Goal: Task Accomplishment & Management: Use online tool/utility

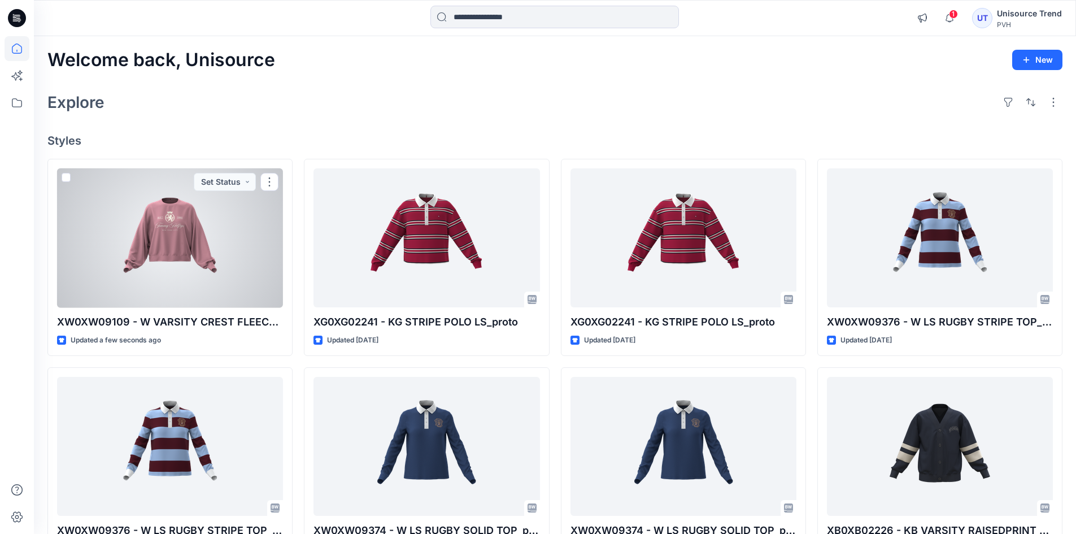
drag, startPoint x: 167, startPoint y: 237, endPoint x: 204, endPoint y: 242, distance: 37.7
click at [204, 242] on div at bounding box center [170, 238] width 226 height 140
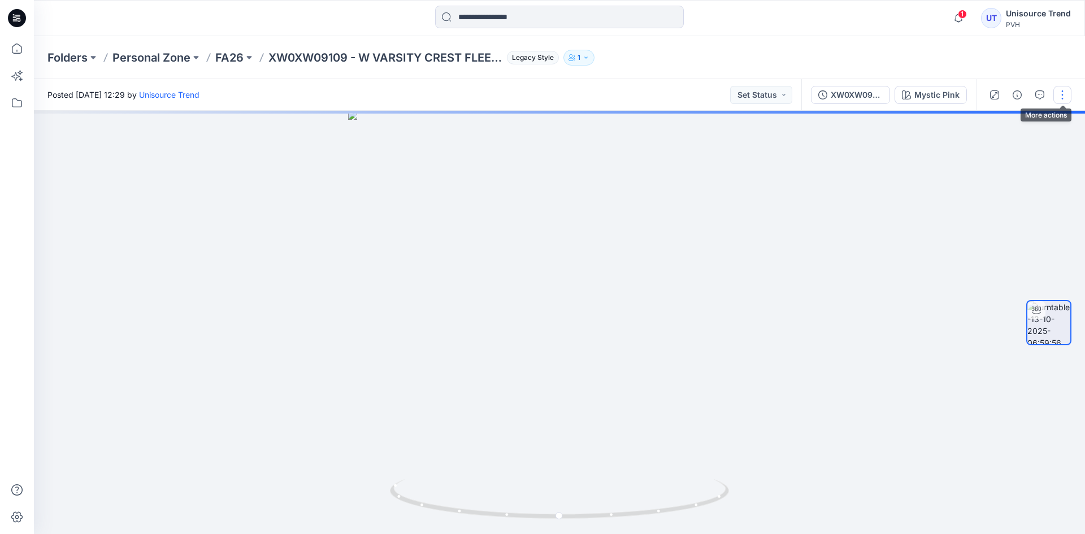
click at [1066, 94] on button "button" at bounding box center [1062, 95] width 18 height 18
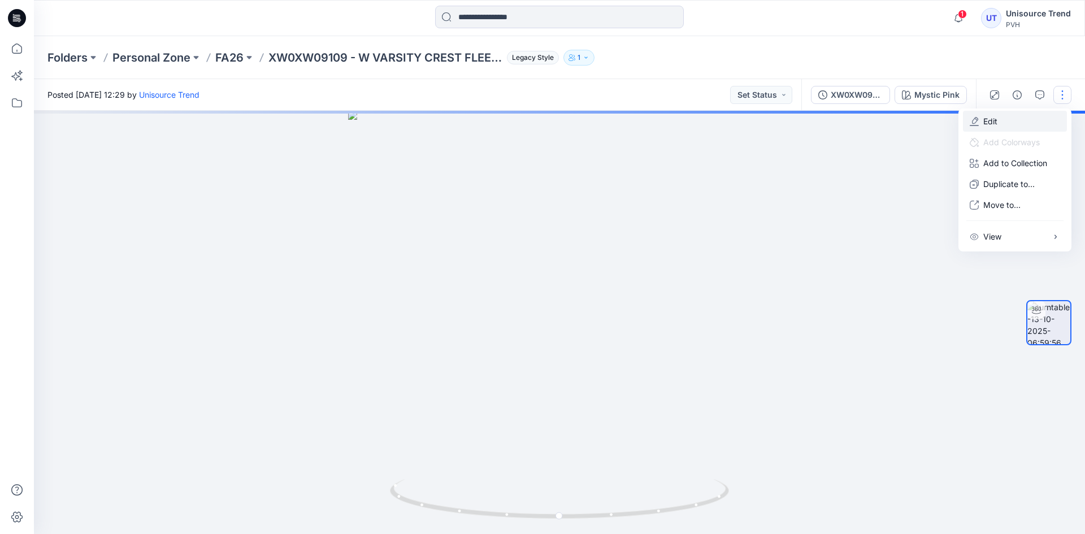
click at [1016, 117] on button "Edit" at bounding box center [1015, 121] width 104 height 21
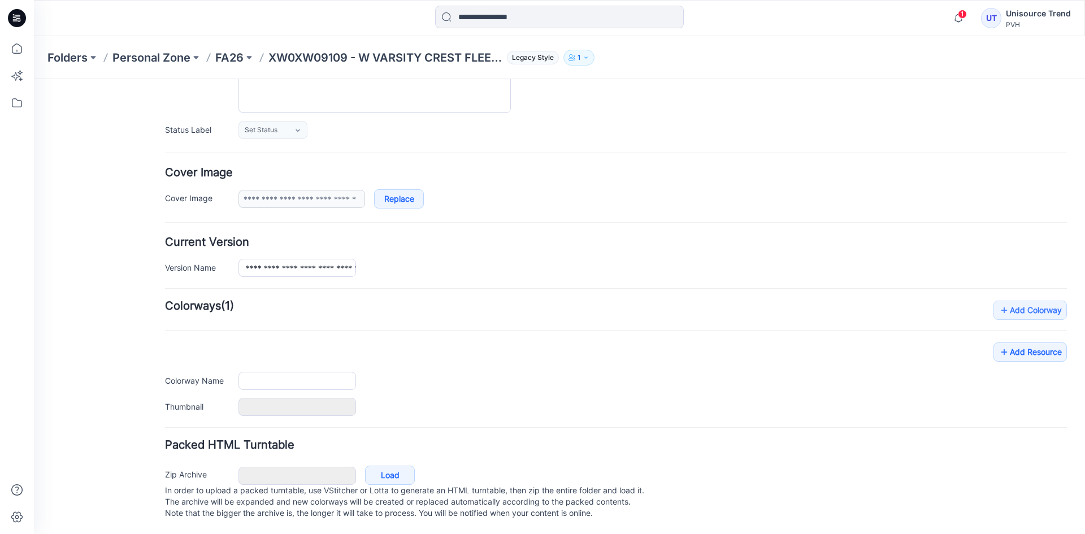
type input "**********"
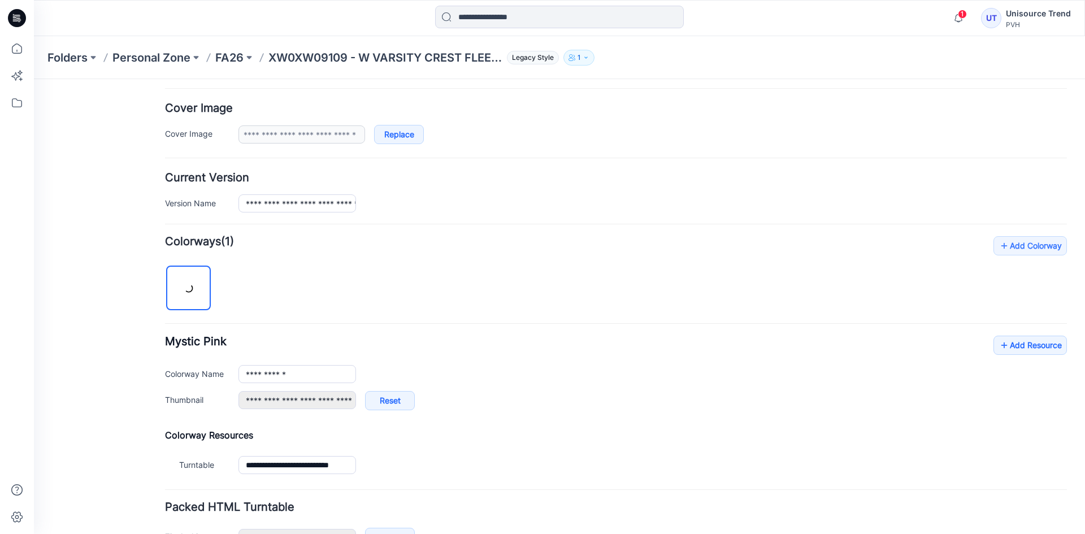
scroll to position [269, 0]
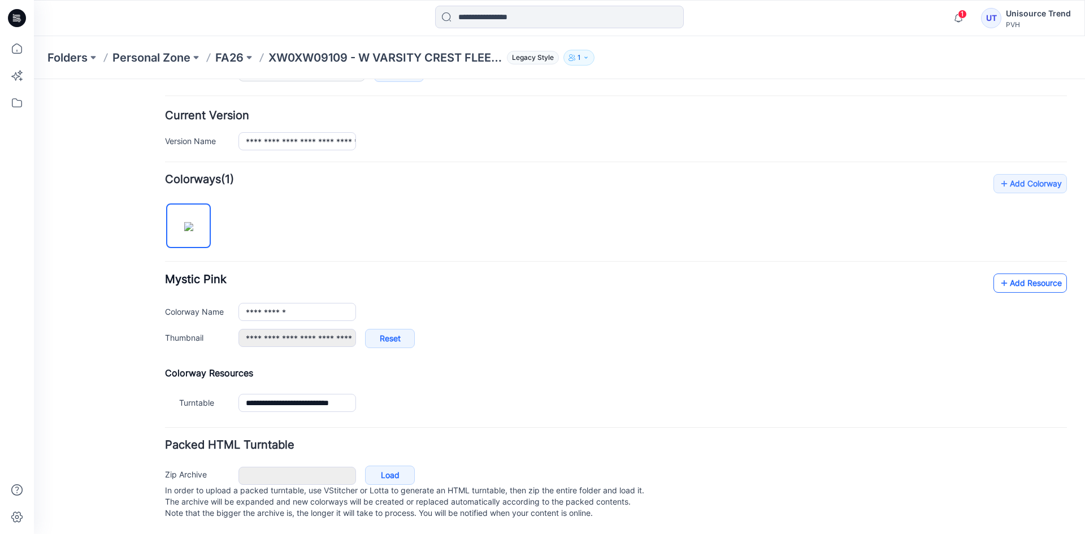
click at [1030, 280] on link "Add Resource" at bounding box center [1029, 282] width 73 height 19
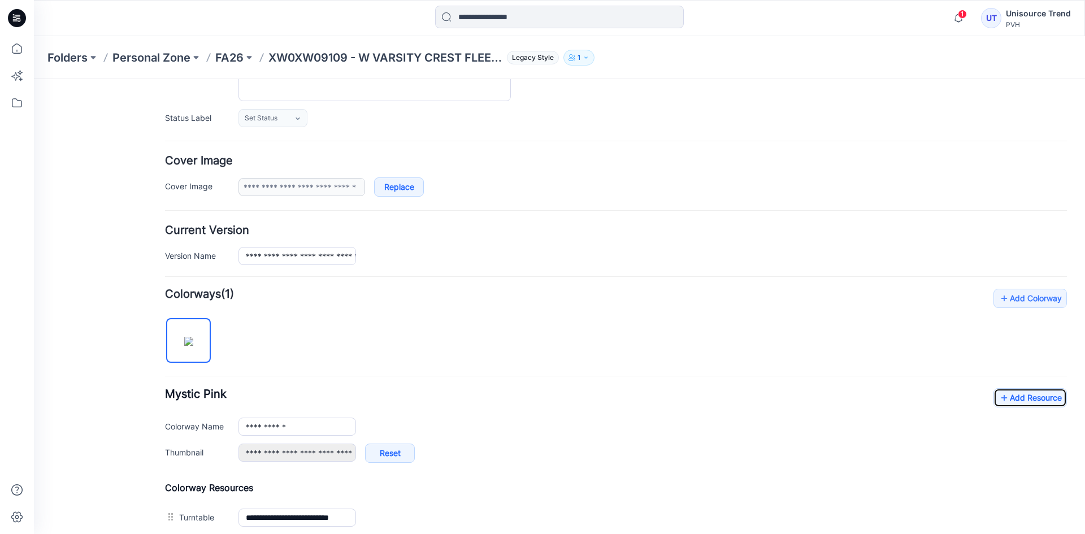
scroll to position [0, 0]
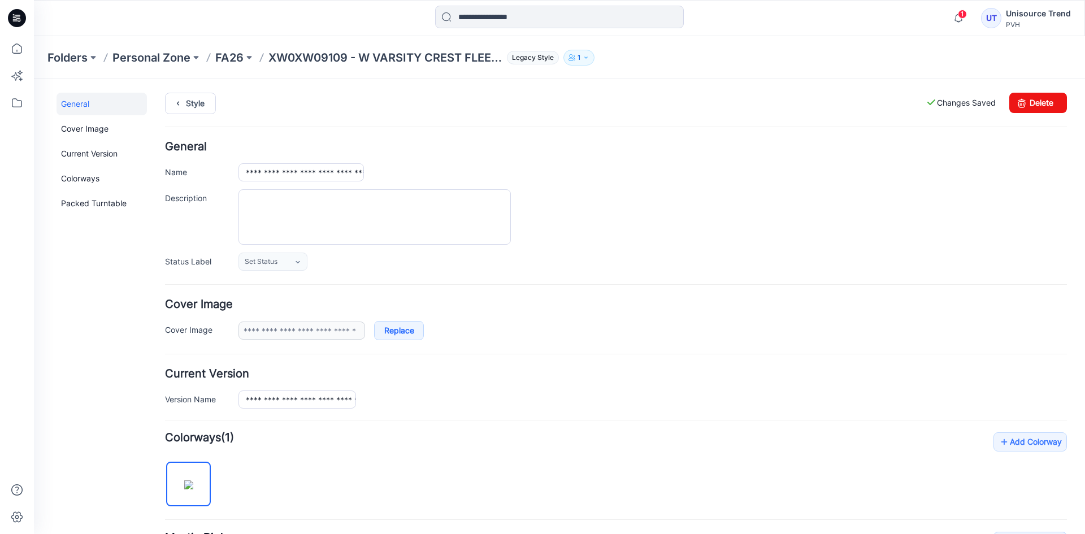
click at [164, 102] on div "**********" at bounding box center [552, 448] width 1037 height 739
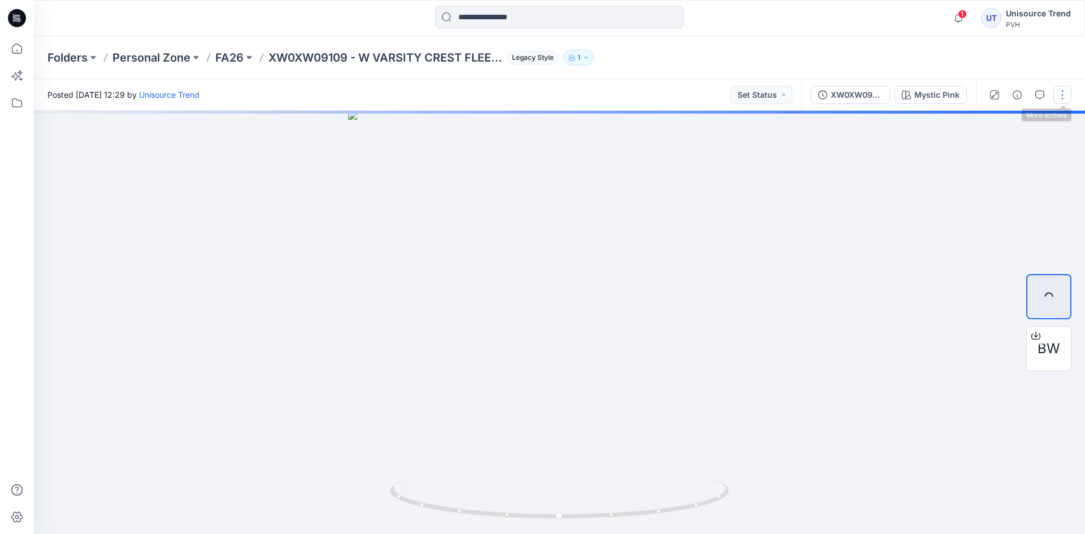
click at [1065, 96] on button "button" at bounding box center [1062, 95] width 18 height 18
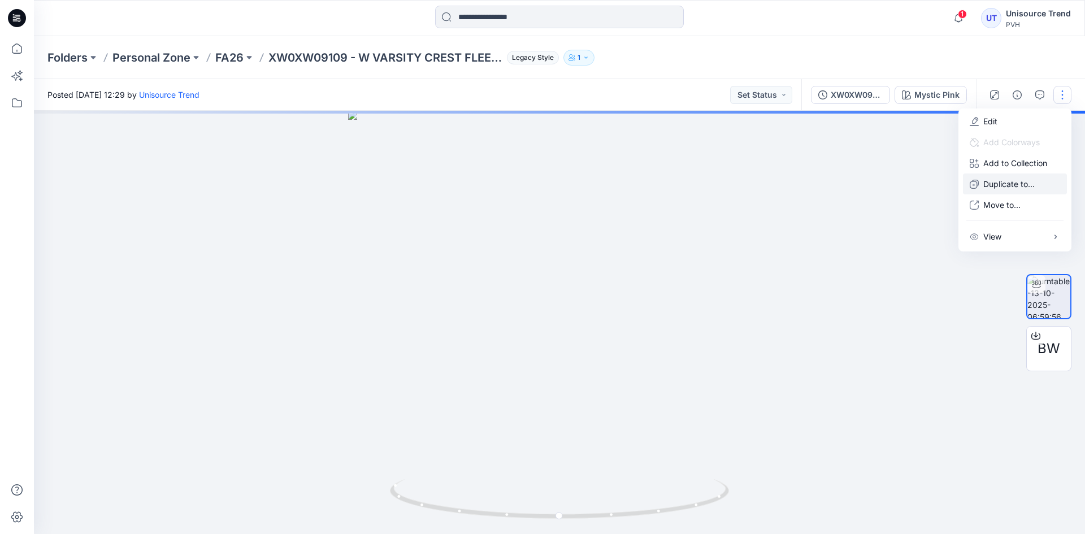
click at [1011, 184] on p "Duplicate to..." at bounding box center [1008, 184] width 51 height 12
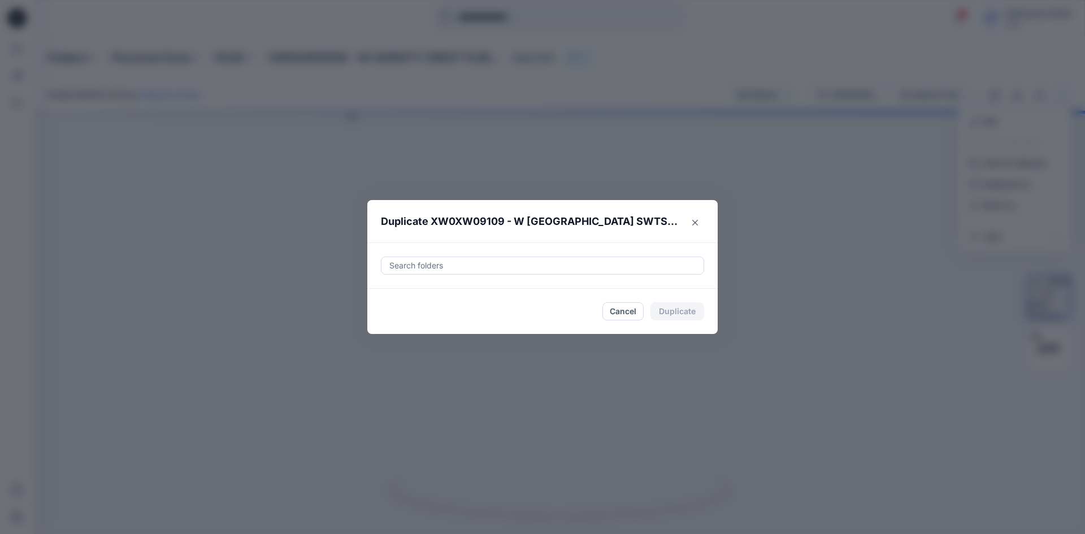
click at [622, 264] on div at bounding box center [542, 266] width 308 height 14
click at [398, 293] on div at bounding box center [397, 293] width 9 height 9
type input "********"
click at [377, 313] on footer "Cancel Duplicate" at bounding box center [542, 311] width 350 height 45
click at [664, 310] on button "Duplicate" at bounding box center [677, 311] width 54 height 18
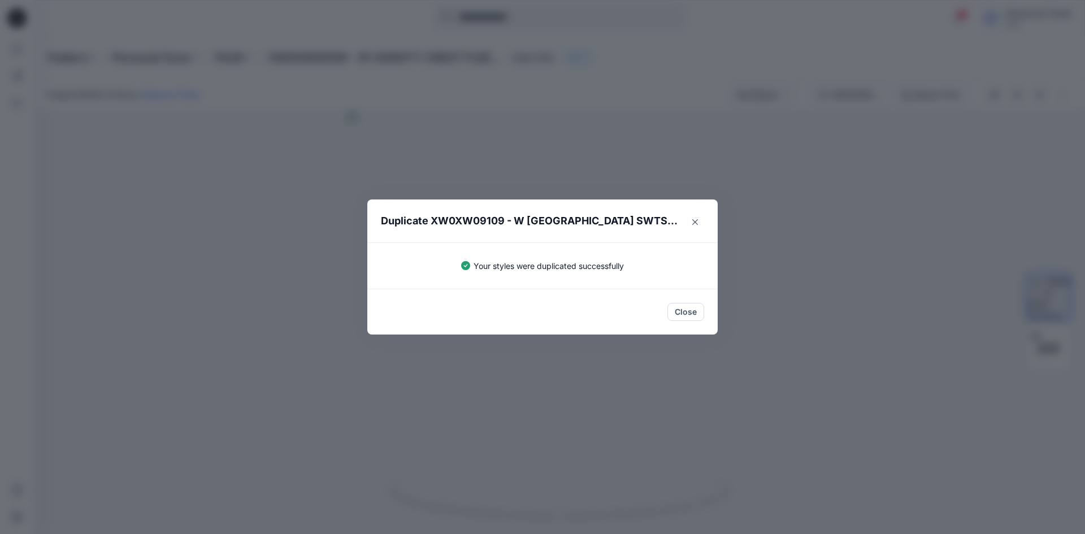
click at [667, 315] on button "Close" at bounding box center [685, 312] width 37 height 18
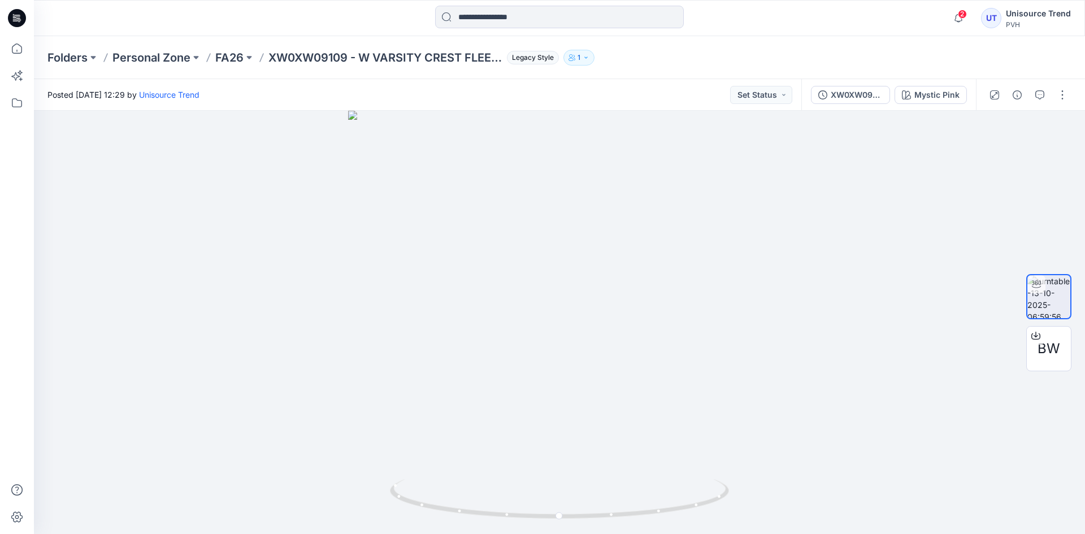
click at [22, 16] on icon at bounding box center [17, 18] width 18 height 18
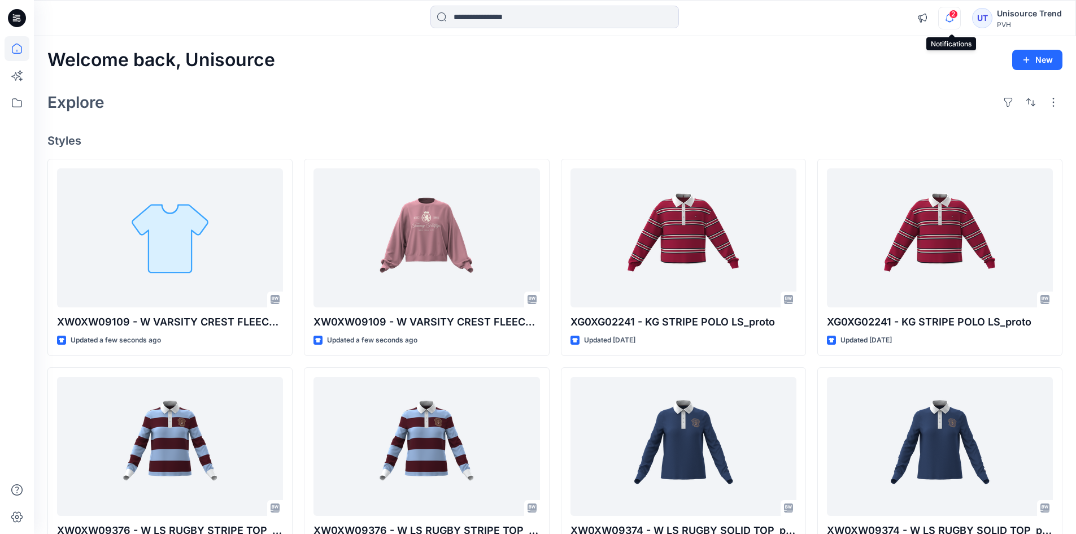
click at [953, 19] on icon "button" at bounding box center [949, 18] width 21 height 23
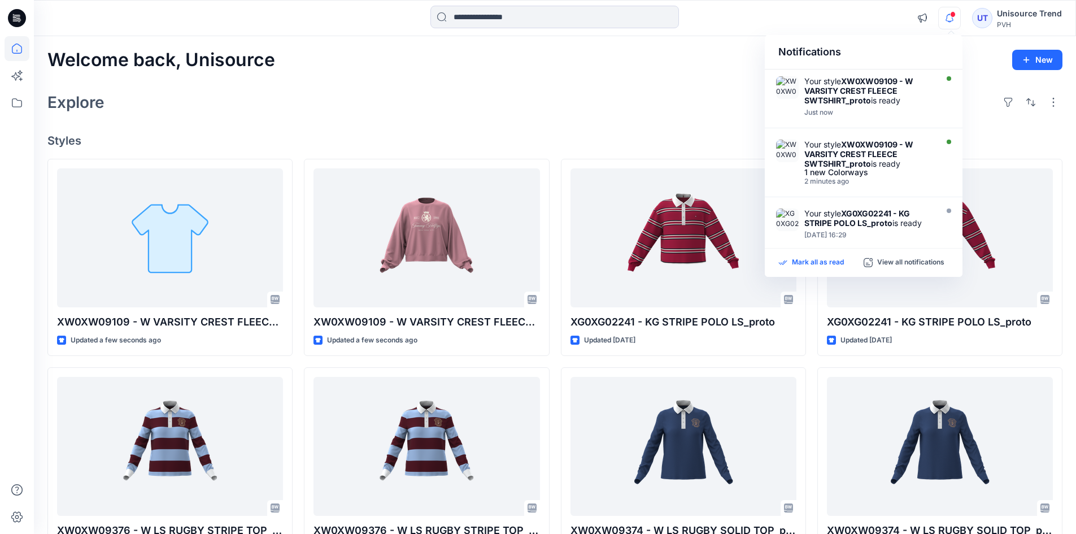
click at [815, 263] on p "Mark all as read" at bounding box center [818, 263] width 52 height 10
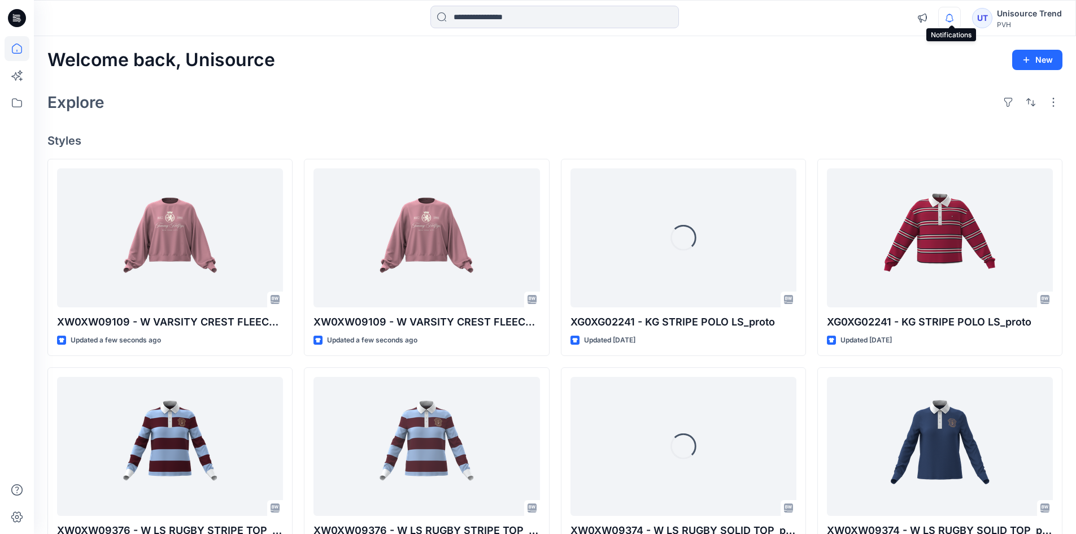
click at [959, 12] on icon "button" at bounding box center [949, 18] width 21 height 23
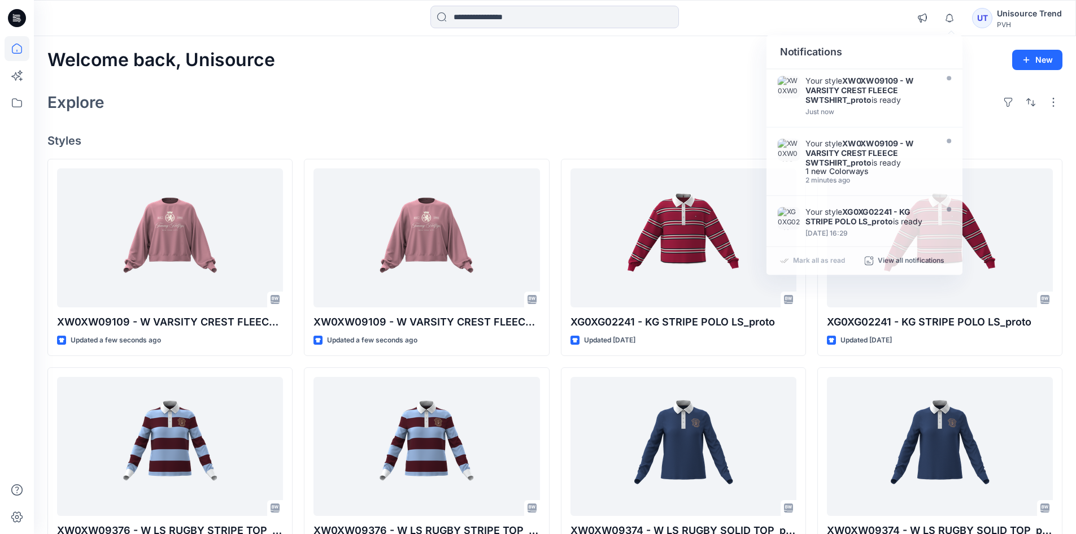
click at [556, 117] on div "Welcome back, Unisource New Explore Styles XW0XW09109 - W [GEOGRAPHIC_DATA] SWT…" at bounding box center [555, 431] width 1042 height 791
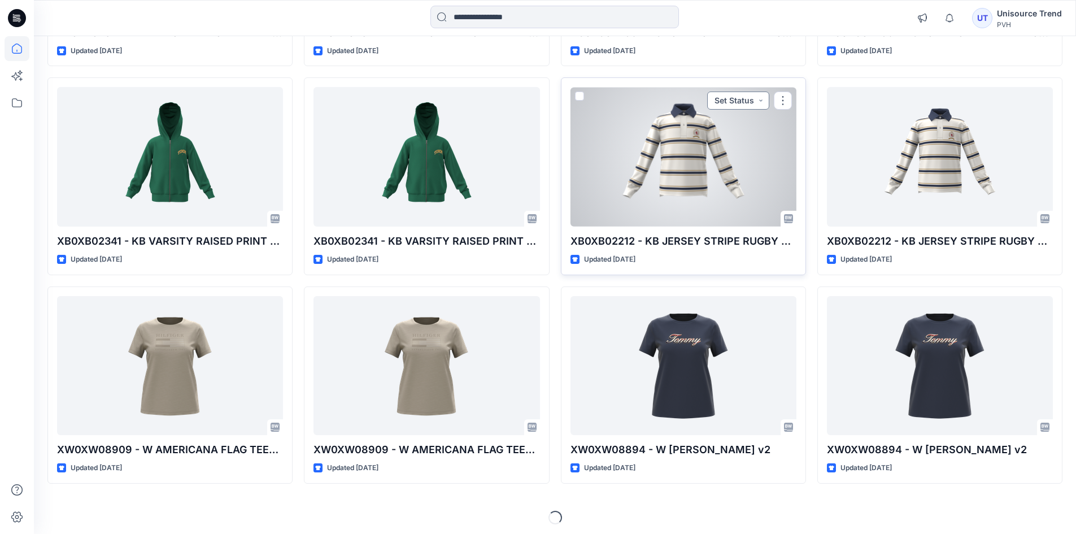
scroll to position [919, 0]
